Goal: Check status: Check status

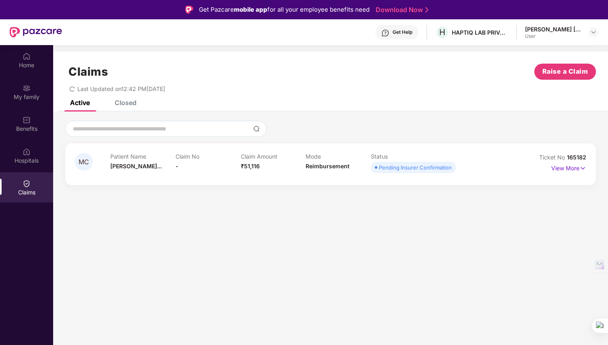
scroll to position [25, 0]
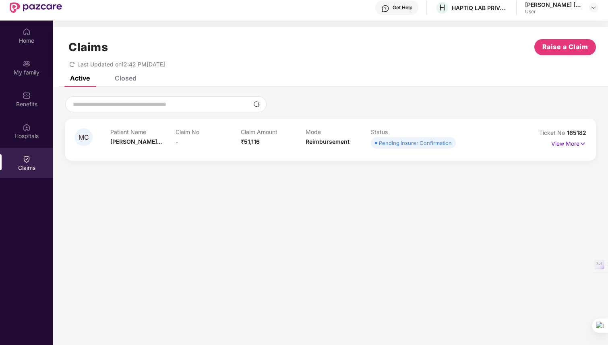
click at [73, 64] on icon "redo" at bounding box center [72, 65] width 6 height 6
click at [568, 144] on p "View More" at bounding box center [568, 142] width 35 height 11
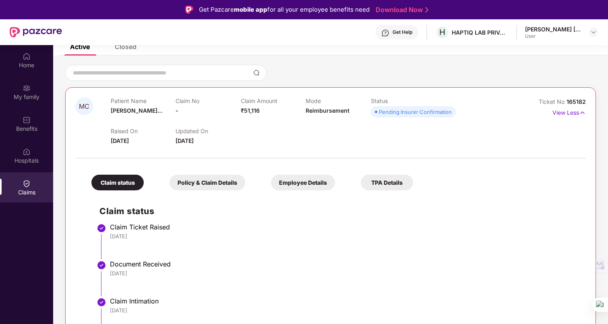
scroll to position [61, 0]
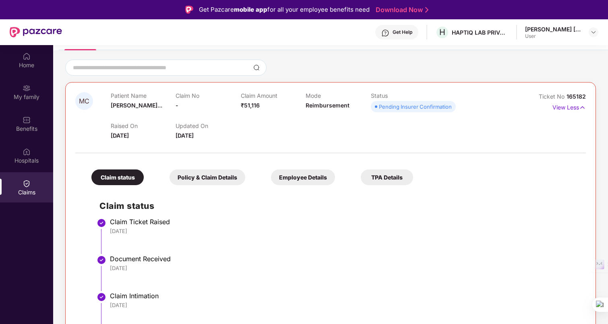
click at [375, 106] on span at bounding box center [376, 106] width 2 height 2
drag, startPoint x: 379, startPoint y: 108, endPoint x: 461, endPoint y: 102, distance: 82.4
click at [461, 102] on div "Patient Name [PERSON_NAME]... Claim No - Claim Amount ₹51,116 Mode Reimbursemen…" at bounding box center [306, 103] width 390 height 22
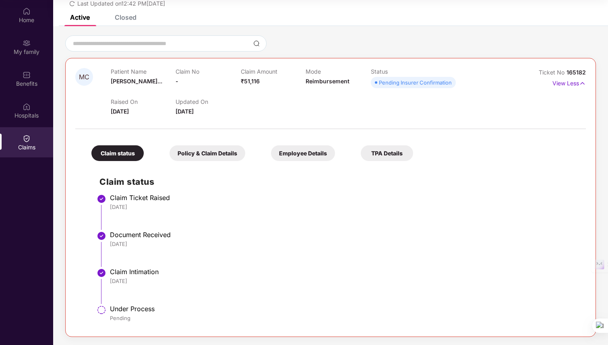
scroll to position [40, 0]
click at [376, 83] on span at bounding box center [376, 82] width 2 height 2
click at [584, 83] on img at bounding box center [582, 83] width 7 height 9
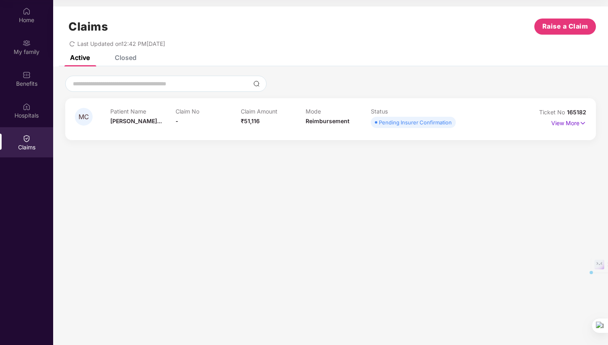
click at [580, 128] on div "View More" at bounding box center [568, 123] width 35 height 13
click at [580, 126] on img at bounding box center [582, 123] width 7 height 9
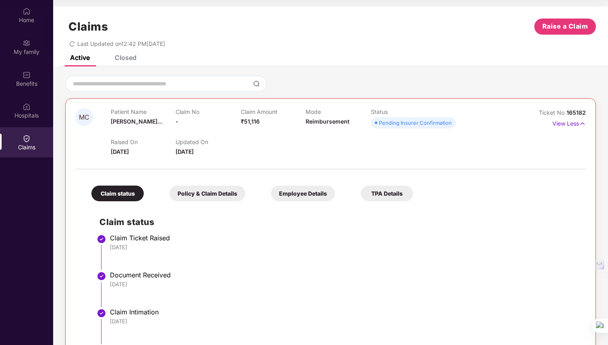
click at [375, 122] on span at bounding box center [376, 123] width 2 height 2
click at [579, 123] on img at bounding box center [582, 123] width 7 height 9
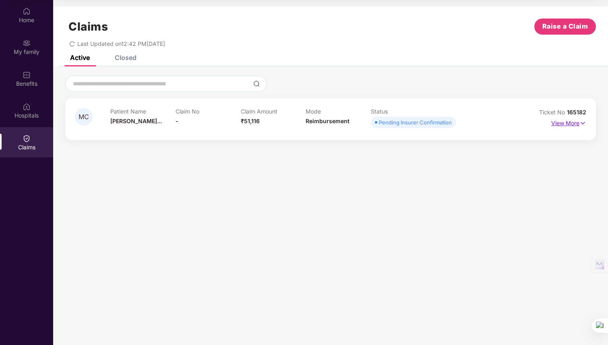
click at [579, 123] on img at bounding box center [582, 123] width 7 height 9
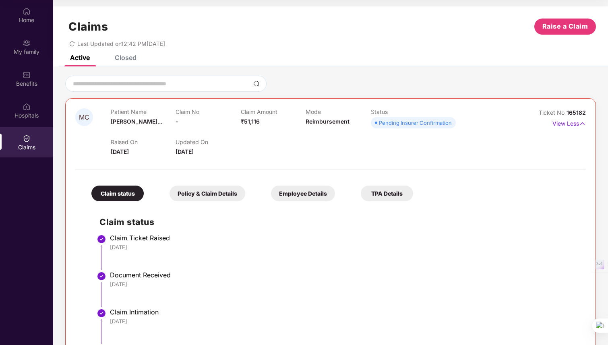
scroll to position [40, 0]
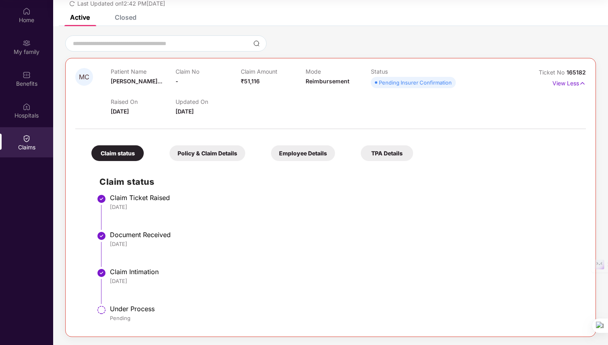
click at [18, 134] on div "Claims" at bounding box center [26, 142] width 53 height 30
click at [19, 125] on div "Hospitals" at bounding box center [26, 110] width 53 height 30
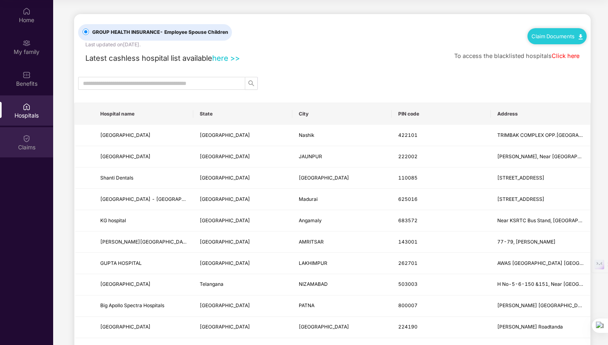
click at [21, 146] on div "Claims" at bounding box center [26, 147] width 53 height 8
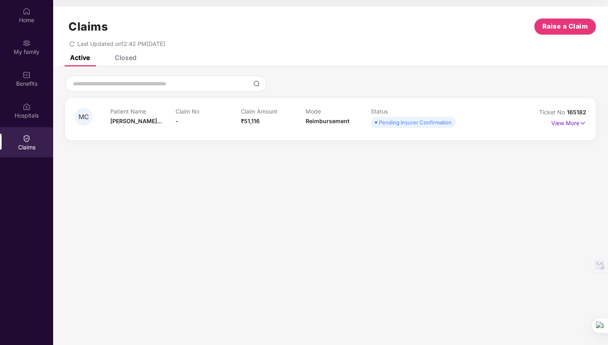
click at [73, 43] on icon "redo" at bounding box center [72, 44] width 6 height 6
click at [582, 125] on img at bounding box center [582, 123] width 7 height 9
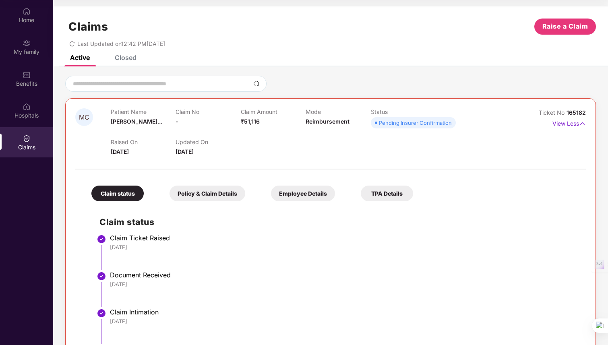
click at [71, 41] on icon "redo" at bounding box center [72, 43] width 5 height 5
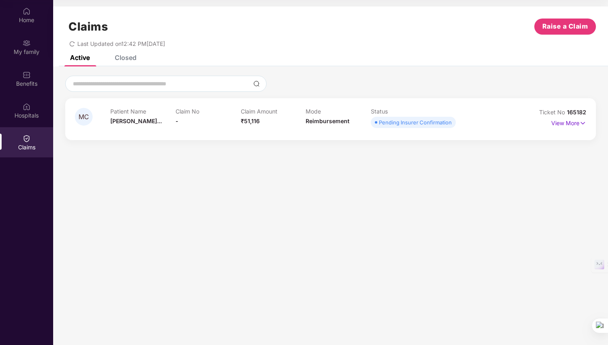
click at [71, 41] on icon "redo" at bounding box center [72, 43] width 5 height 5
click at [376, 123] on span at bounding box center [376, 122] width 2 height 2
drag, startPoint x: 381, startPoint y: 123, endPoint x: 457, endPoint y: 123, distance: 75.7
click at [458, 123] on div "Patient Name [PERSON_NAME]... Claim No - Claim Amount ₹51,116 Mode Reimbursemen…" at bounding box center [305, 119] width 391 height 22
click at [448, 124] on div "Pending Insurer Confirmation" at bounding box center [415, 122] width 73 height 8
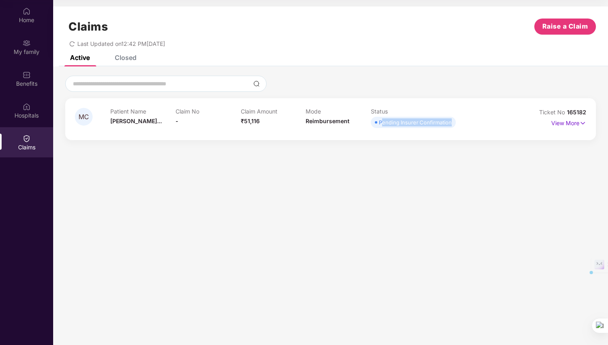
drag, startPoint x: 454, startPoint y: 120, endPoint x: 381, endPoint y: 126, distance: 73.1
click at [381, 126] on span "Pending Insurer Confirmation" at bounding box center [413, 122] width 85 height 11
click at [583, 126] on img at bounding box center [582, 123] width 7 height 9
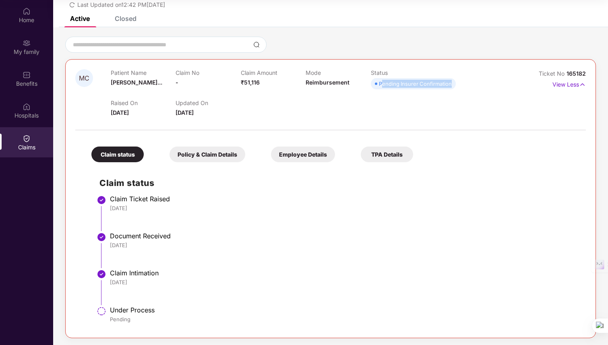
scroll to position [40, 0]
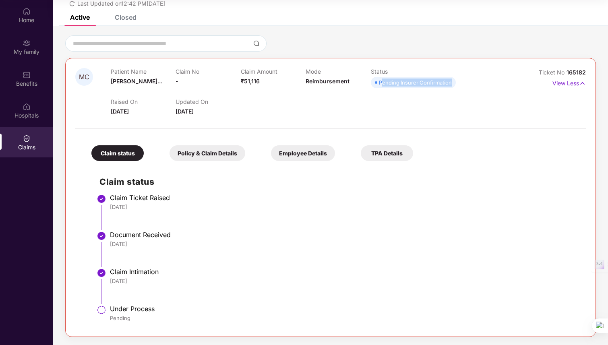
click at [316, 151] on div "Employee Details" at bounding box center [303, 153] width 64 height 16
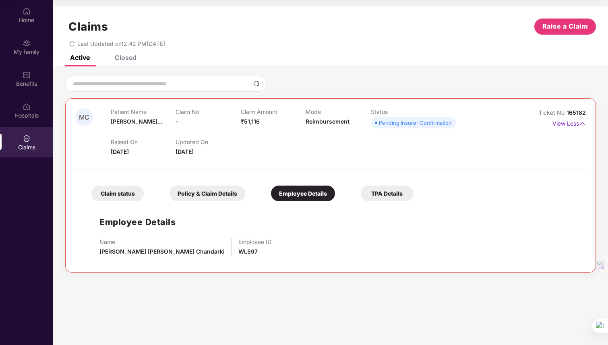
click at [375, 190] on div "TPA Details" at bounding box center [387, 194] width 52 height 16
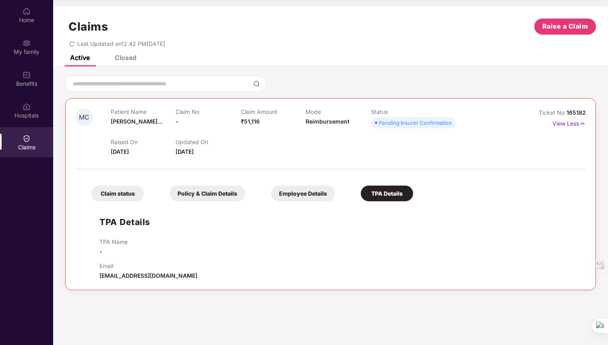
click at [226, 198] on div "Policy & Claim Details" at bounding box center [207, 194] width 76 height 16
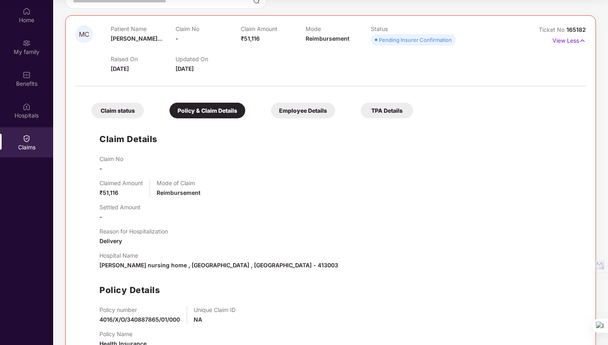
scroll to position [111, 0]
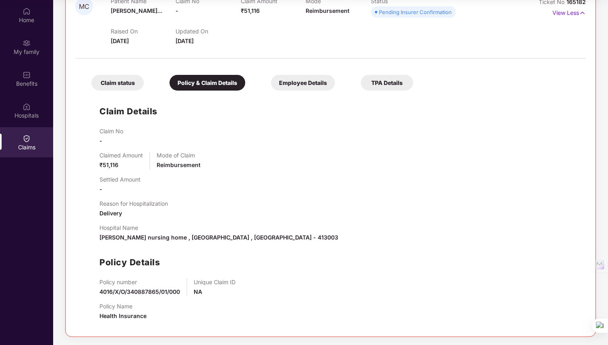
click at [114, 78] on div "Claim status" at bounding box center [117, 83] width 52 height 16
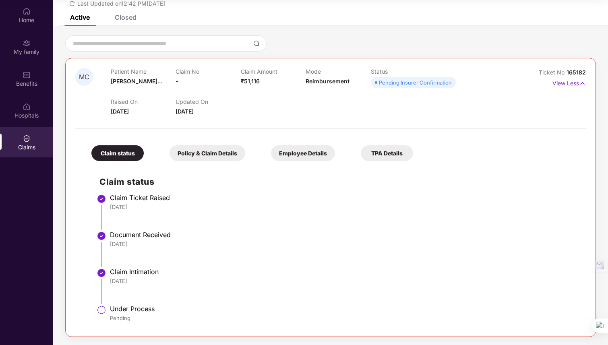
scroll to position [40, 0]
drag, startPoint x: 146, startPoint y: 270, endPoint x: 186, endPoint y: 263, distance: 40.8
click at [186, 263] on ul "Claim Ticket Raised [DATE] Document Received [DATE] Claim Intimation [DATE] Und…" at bounding box center [338, 261] width 478 height 130
click at [186, 263] on li "Document Received [DATE]" at bounding box center [338, 252] width 478 height 37
